Goal: Obtain resource: Download file/media

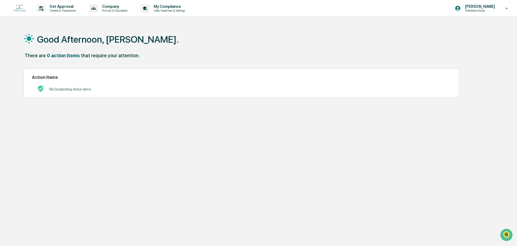
click at [472, 12] on p "Attestation Group" at bounding box center [478, 11] width 37 height 4
click at [472, 22] on li "Switch to Admin view..." at bounding box center [477, 27] width 76 height 10
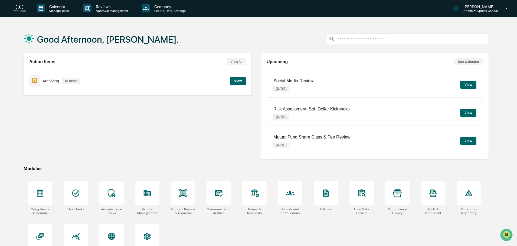
click at [239, 78] on button "View" at bounding box center [238, 81] width 16 height 8
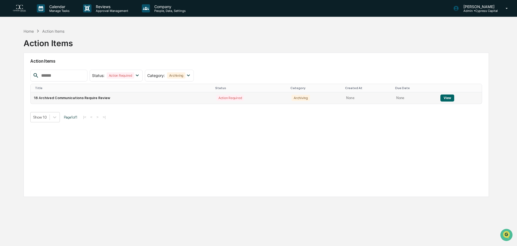
click at [443, 96] on button "View" at bounding box center [447, 98] width 14 height 7
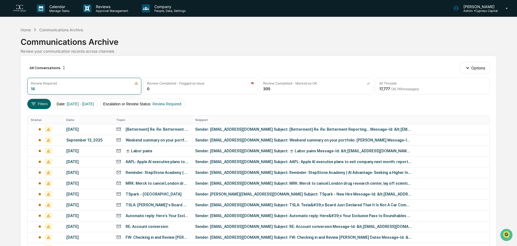
click at [13, 28] on div "Calendar Manage Tasks Reviews Approval Management Company People, Data, Setting…" at bounding box center [258, 175] width 517 height 350
click at [27, 30] on div "Home" at bounding box center [26, 30] width 10 height 5
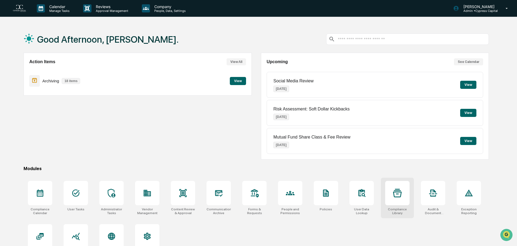
click at [398, 194] on icon at bounding box center [397, 193] width 9 height 9
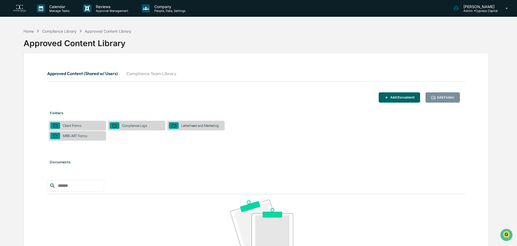
click at [85, 126] on div "Client Forms" at bounding box center [77, 126] width 57 height 10
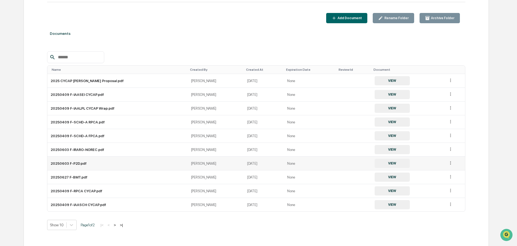
scroll to position [80, 0]
click at [380, 162] on button "VIEW" at bounding box center [391, 163] width 35 height 9
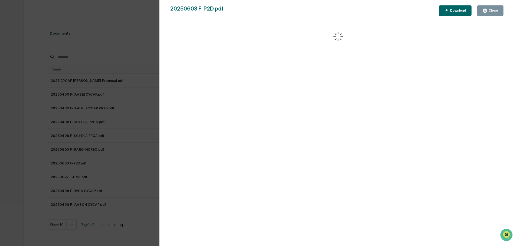
click at [455, 8] on div "Download" at bounding box center [455, 10] width 22 height 5
